Goal: Transaction & Acquisition: Purchase product/service

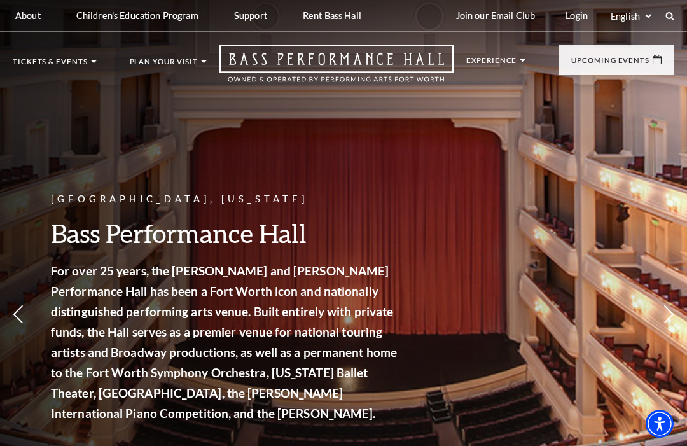
click at [57, 164] on link "Broadway At The Bass presented by PNC Bank" at bounding box center [86, 163] width 125 height 43
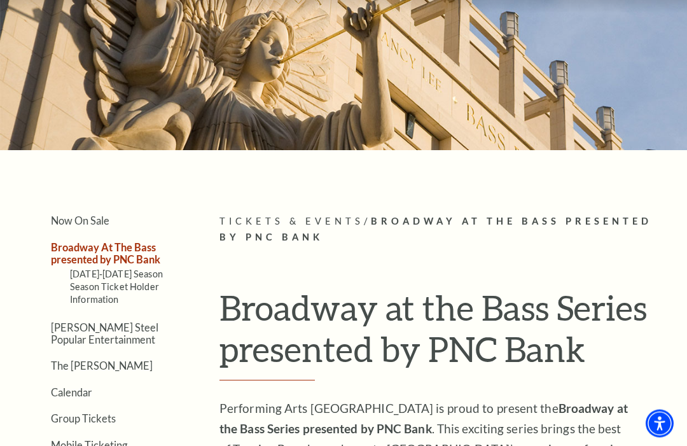
scroll to position [82, 0]
click at [85, 224] on link "Now On Sale" at bounding box center [80, 220] width 59 height 12
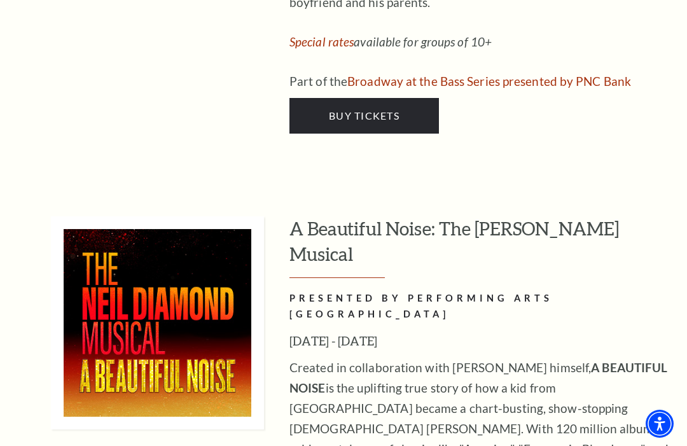
scroll to position [2938, 0]
